Goal: Information Seeking & Learning: Learn about a topic

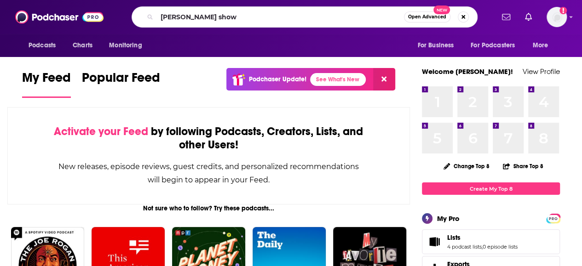
type input "armen show"
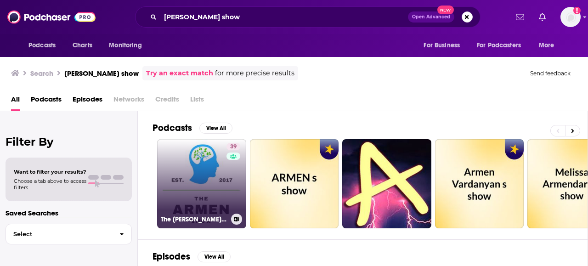
click at [232, 192] on div "39" at bounding box center [235, 178] width 16 height 71
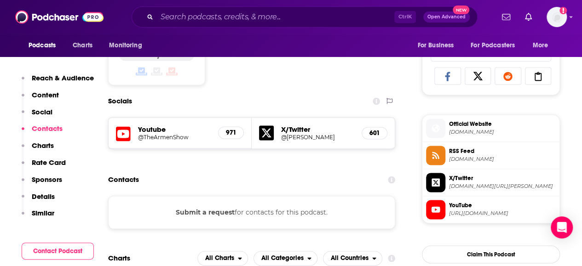
scroll to position [644, 0]
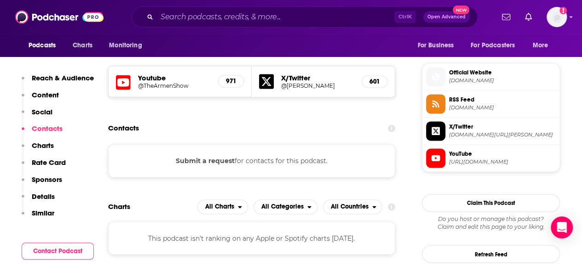
click at [154, 83] on h5 "@TheArmenShow" at bounding box center [174, 85] width 73 height 7
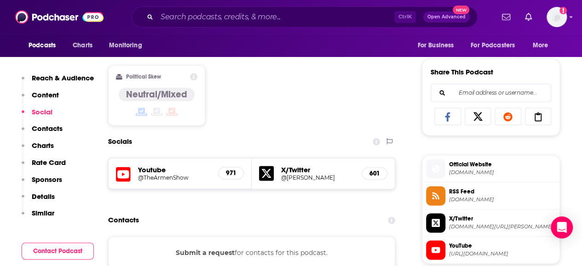
click at [297, 171] on h5 "X/Twitter" at bounding box center [317, 169] width 73 height 9
click at [267, 174] on icon at bounding box center [266, 173] width 15 height 15
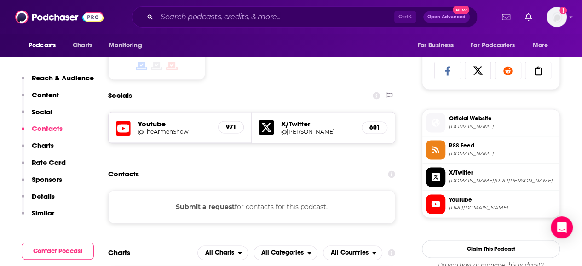
click at [479, 120] on span "Official Website armenshirvanian.com" at bounding box center [500, 122] width 110 height 18
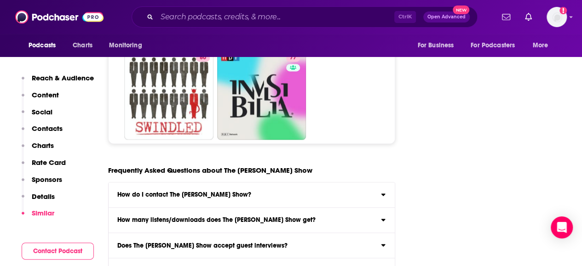
scroll to position [4137, 0]
